Goal: Find contact information: Find contact information

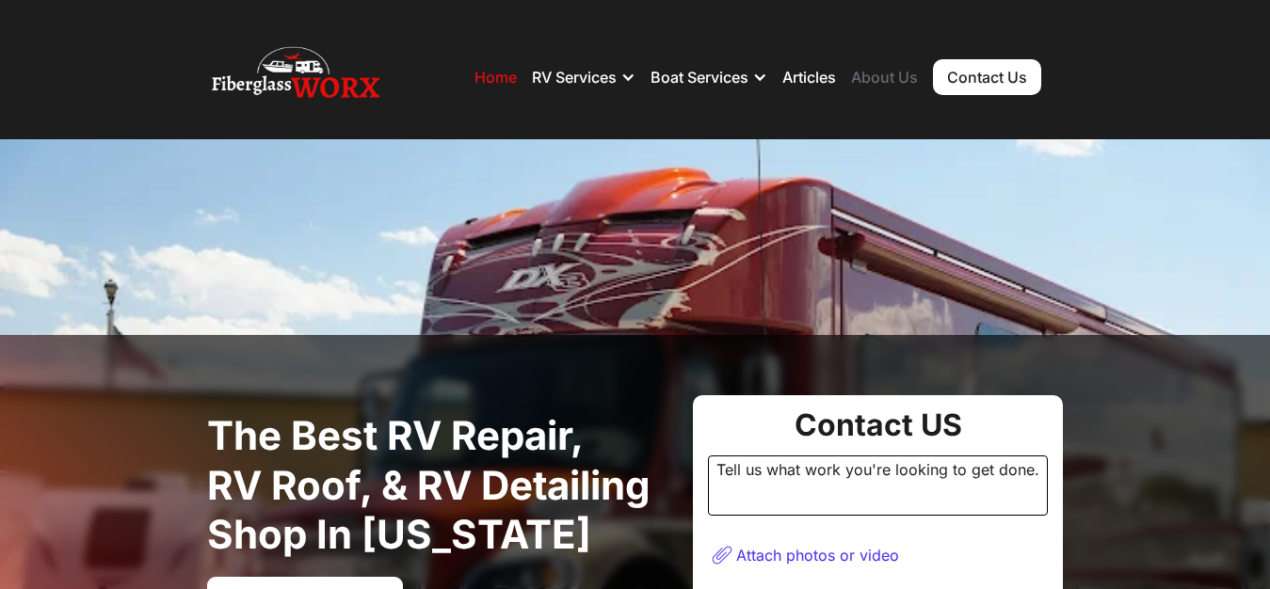
click at [884, 73] on link "About Us" at bounding box center [884, 77] width 67 height 19
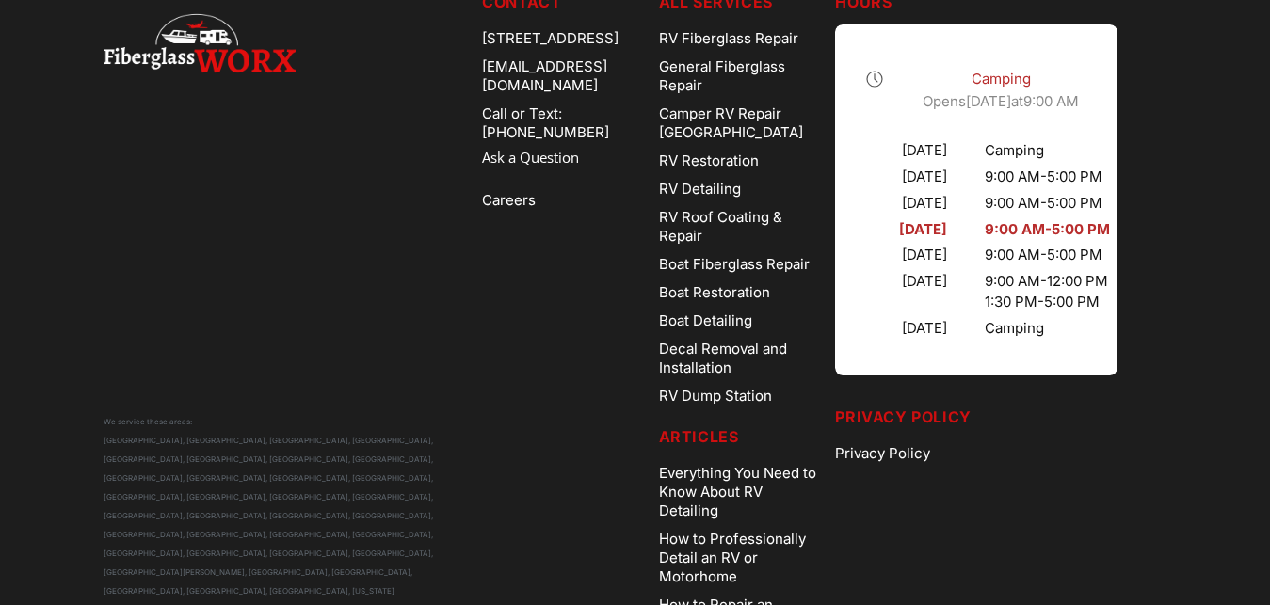
scroll to position [1270, 0]
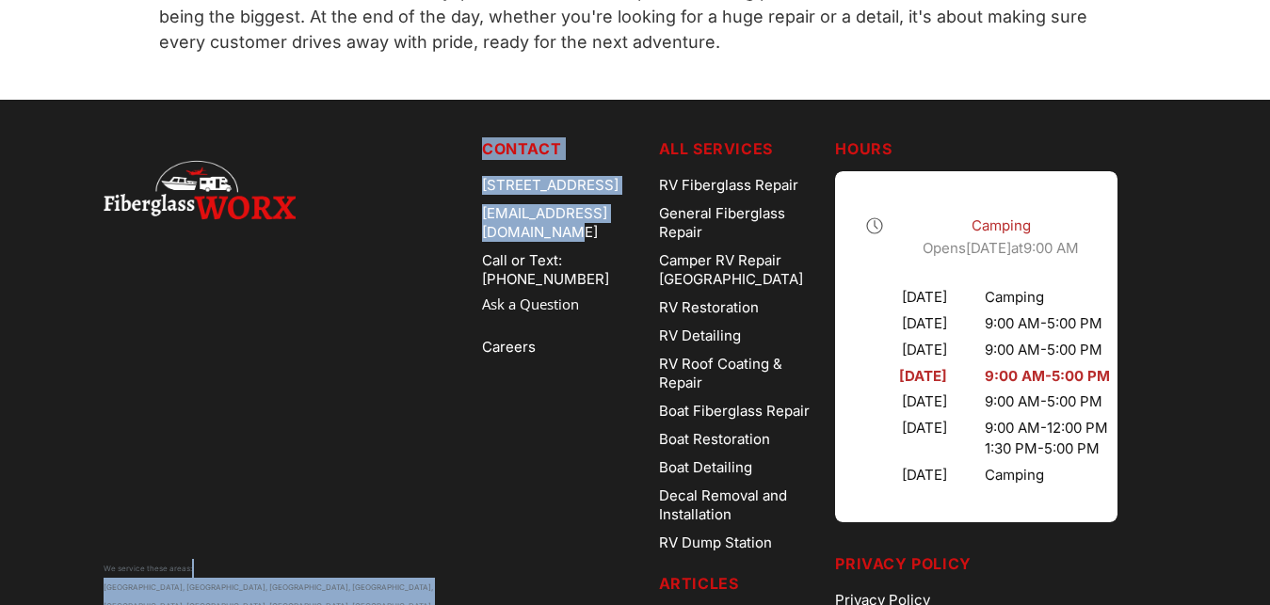
drag, startPoint x: 450, startPoint y: 203, endPoint x: 664, endPoint y: 214, distance: 213.9
click at [664, 214] on div "We service these areas: Arvada, CO, Aurora, CO, Denver, CO, Parker, CO, Boulder…" at bounding box center [636, 461] width 1064 height 648
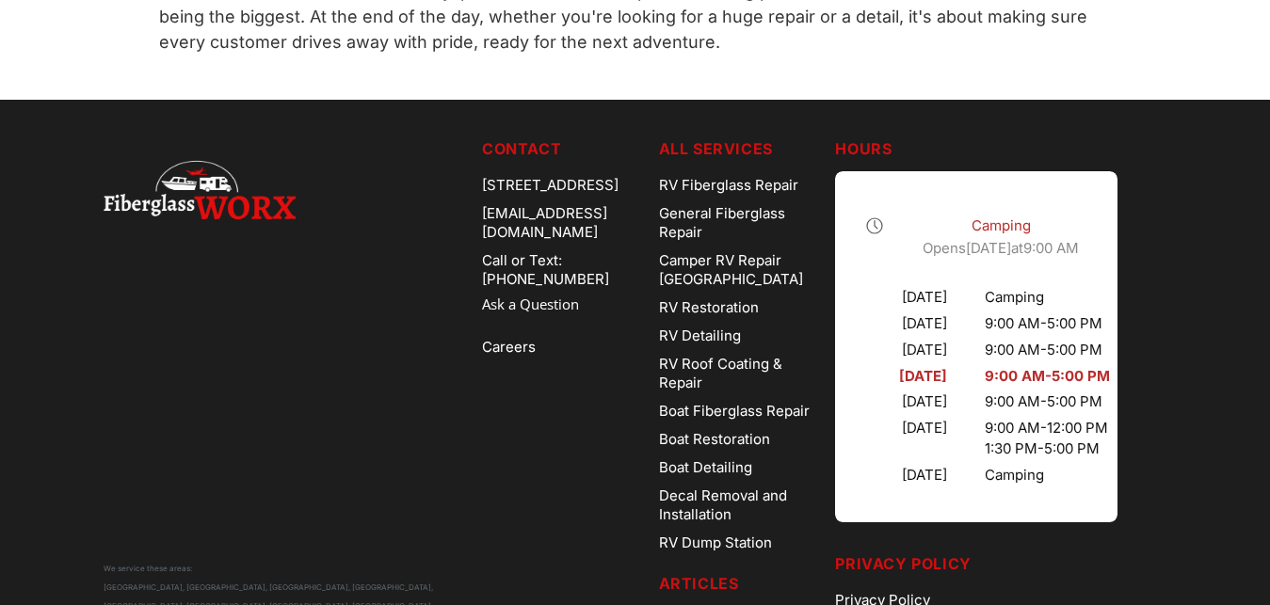
click at [452, 203] on div "We service these areas: Arvada, CO, Aurora, CO, Denver, CO, Parker, CO, Boulder…" at bounding box center [636, 461] width 1064 height 648
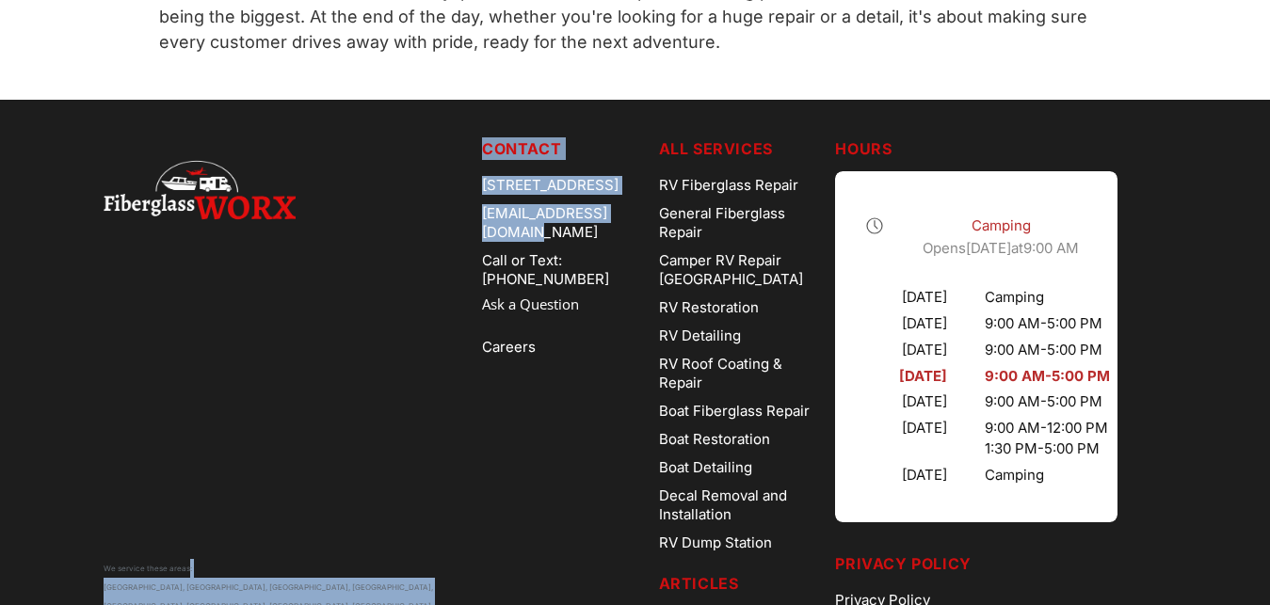
drag, startPoint x: 452, startPoint y: 203, endPoint x: 540, endPoint y: 201, distance: 88.5
click at [530, 201] on div "We service these areas: Arvada, CO, Aurora, CO, Denver, CO, Parker, CO, Boulder…" at bounding box center [636, 461] width 1064 height 648
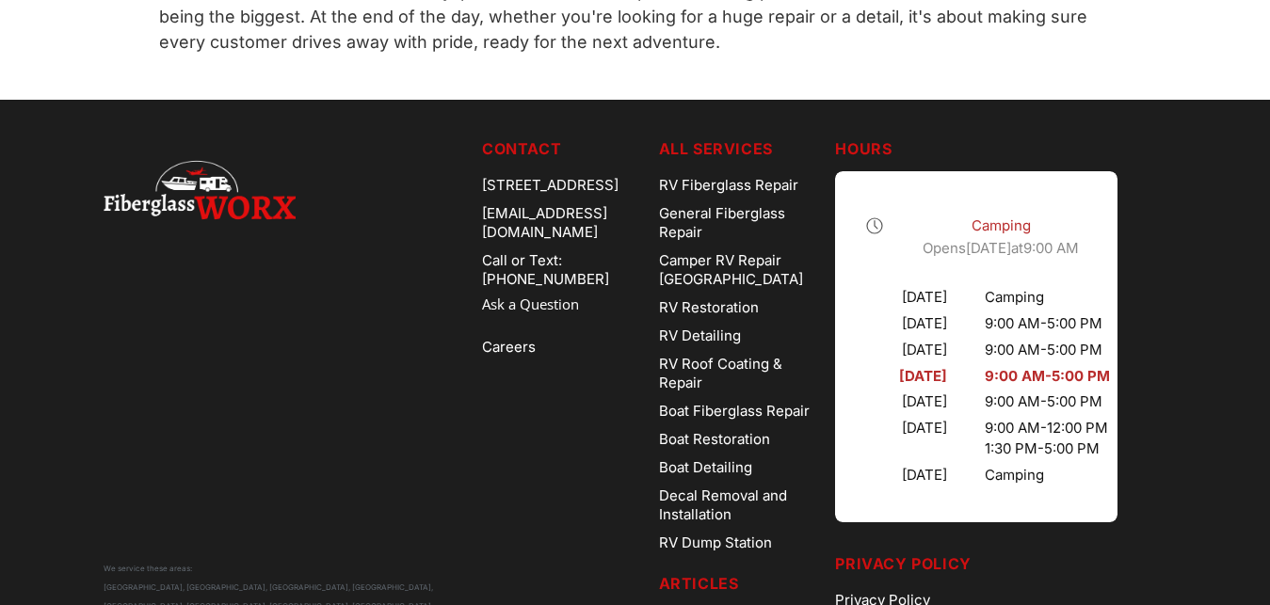
click at [644, 204] on div "[EMAIL_ADDRESS][DOMAIN_NAME]" at bounding box center [563, 223] width 162 height 47
copy div "[EMAIL_ADDRESS][DOMAIN_NAME]"
drag, startPoint x: 661, startPoint y: 204, endPoint x: 490, endPoint y: 205, distance: 171.3
click at [490, 205] on div "[EMAIL_ADDRESS][DOMAIN_NAME]" at bounding box center [563, 223] width 162 height 47
